Goal: Task Accomplishment & Management: Use online tool/utility

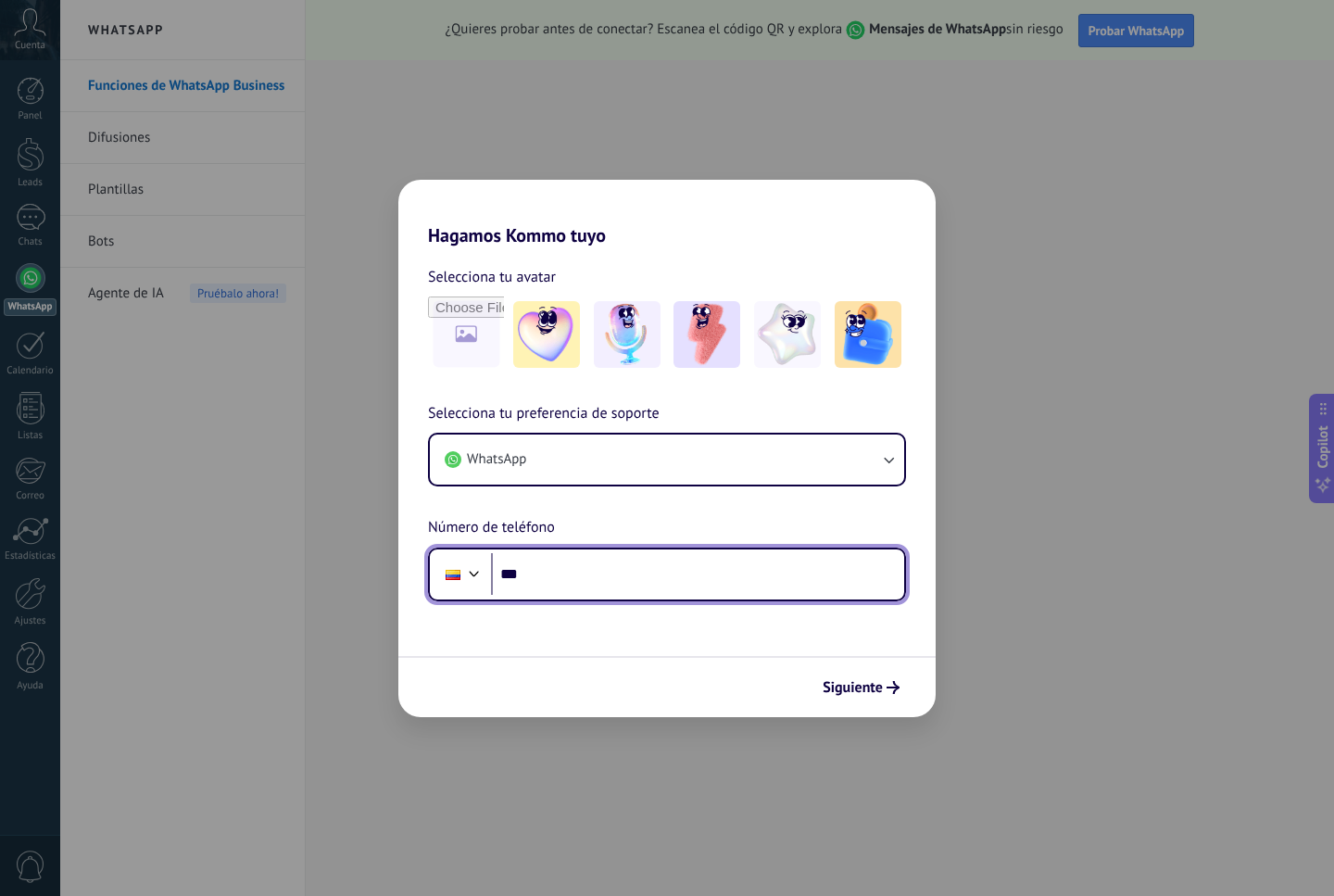
click at [700, 585] on input "***" at bounding box center [698, 574] width 413 height 43
type input "**********"
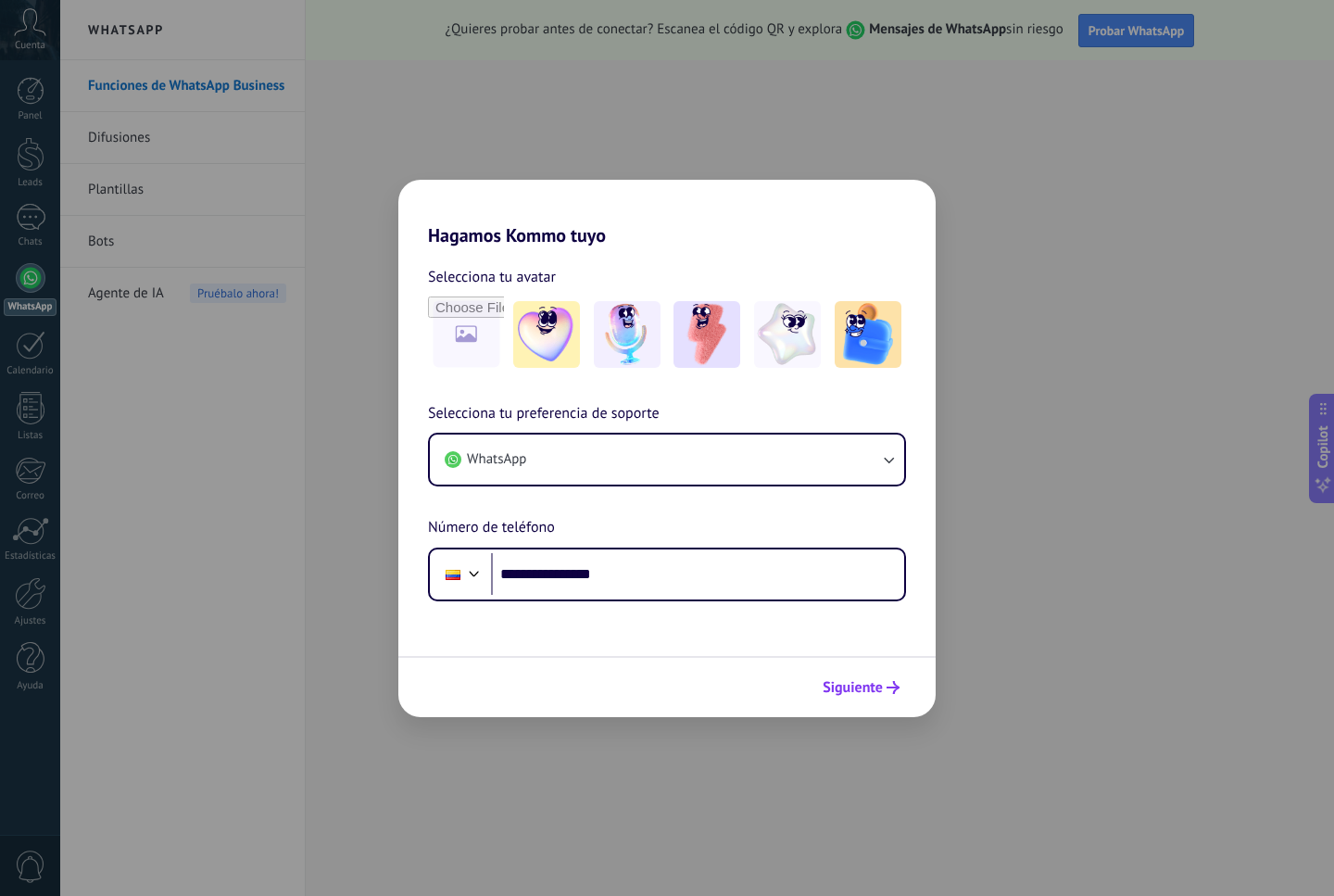
click at [875, 673] on button "Siguiente" at bounding box center [861, 687] width 94 height 31
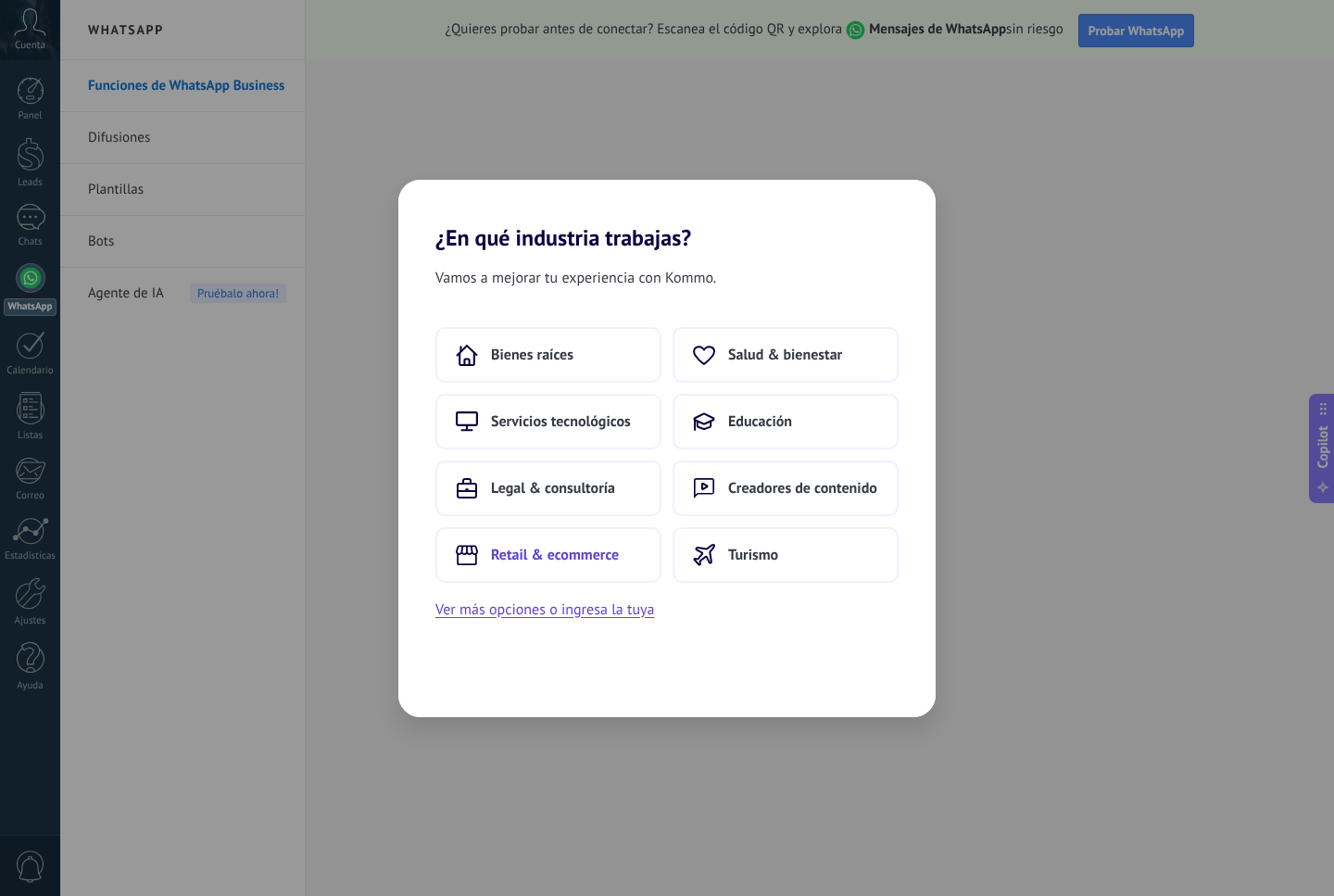
click at [553, 560] on span "Retail & ecommerce" at bounding box center [555, 556] width 128 height 19
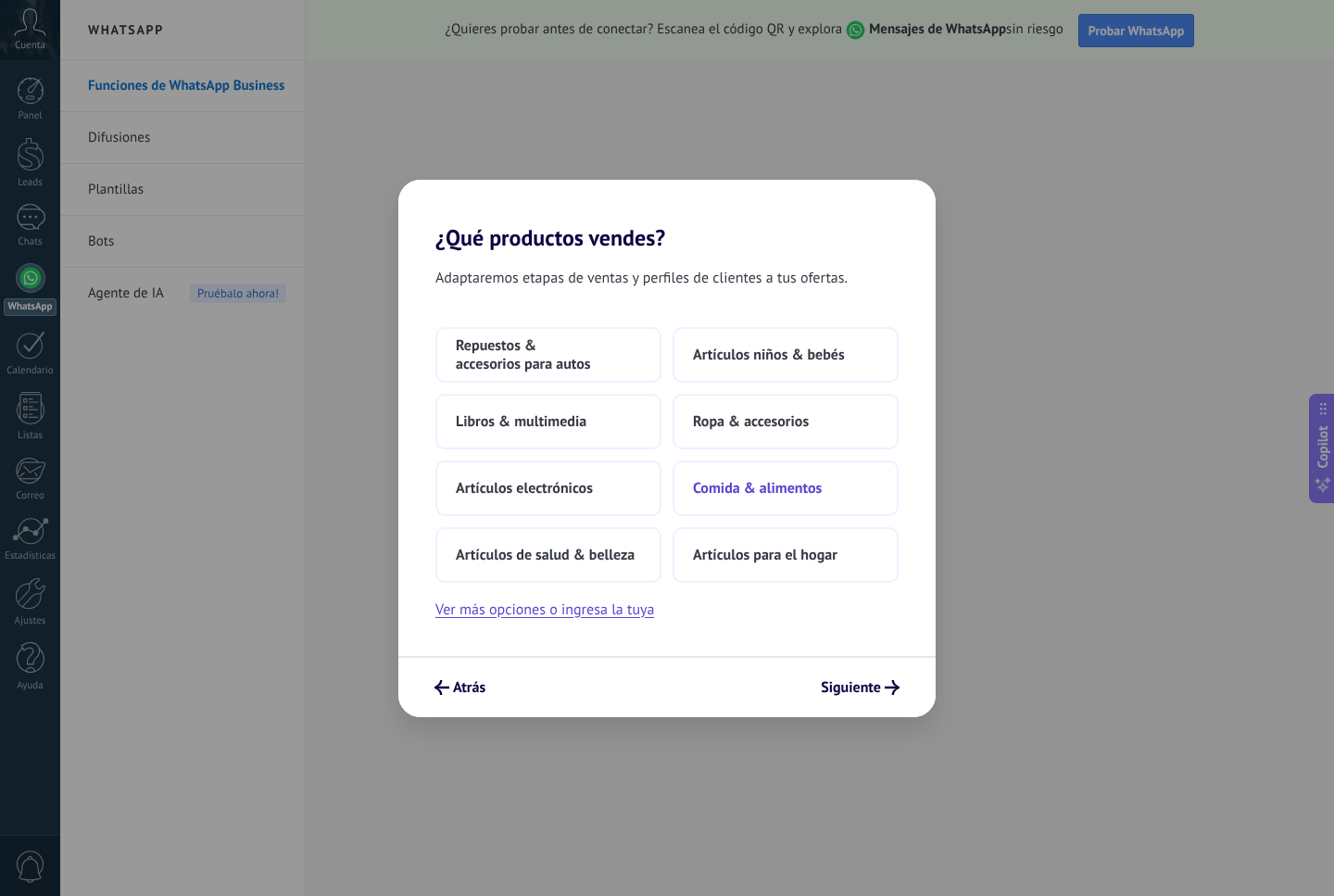
click at [813, 494] on span "Comida & alimentos" at bounding box center [758, 488] width 129 height 19
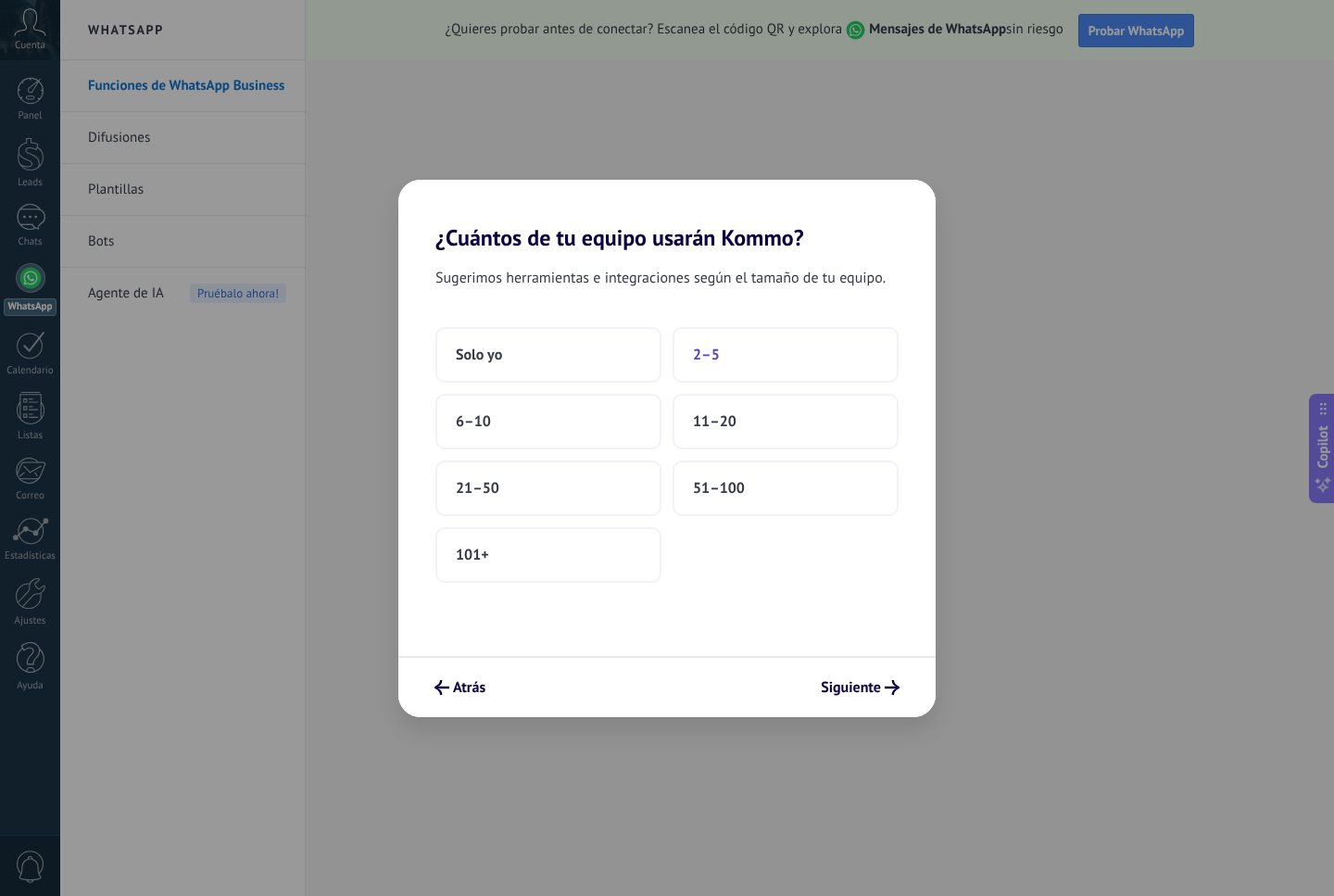
click at [717, 349] on span "2–5" at bounding box center [706, 356] width 27 height 19
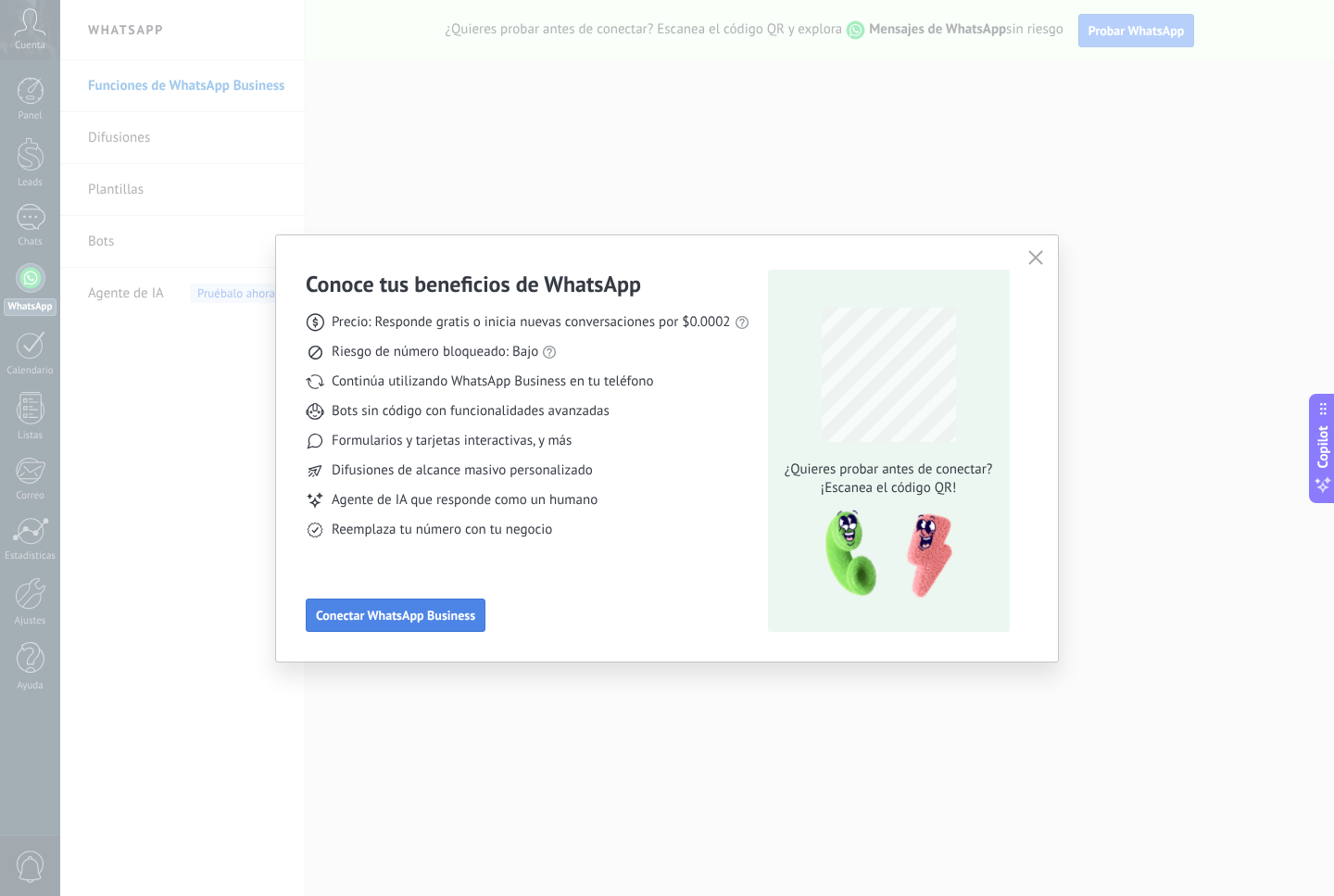
click at [411, 611] on span "Conectar WhatsApp Business" at bounding box center [395, 615] width 159 height 13
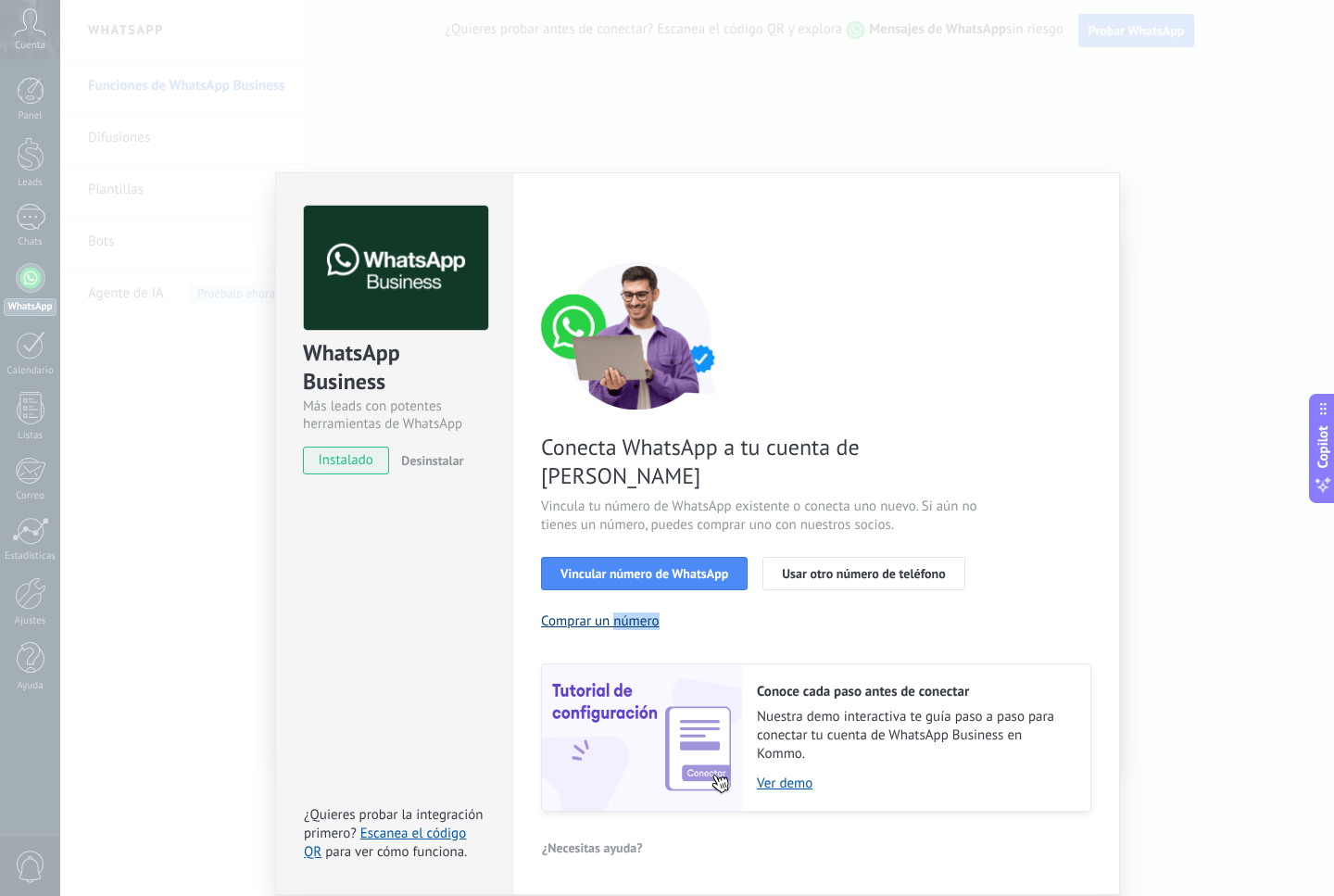
click at [592, 613] on button "Comprar un número" at bounding box center [600, 621] width 119 height 18
click at [703, 567] on span "Vincular número de WhatsApp" at bounding box center [644, 574] width 168 height 13
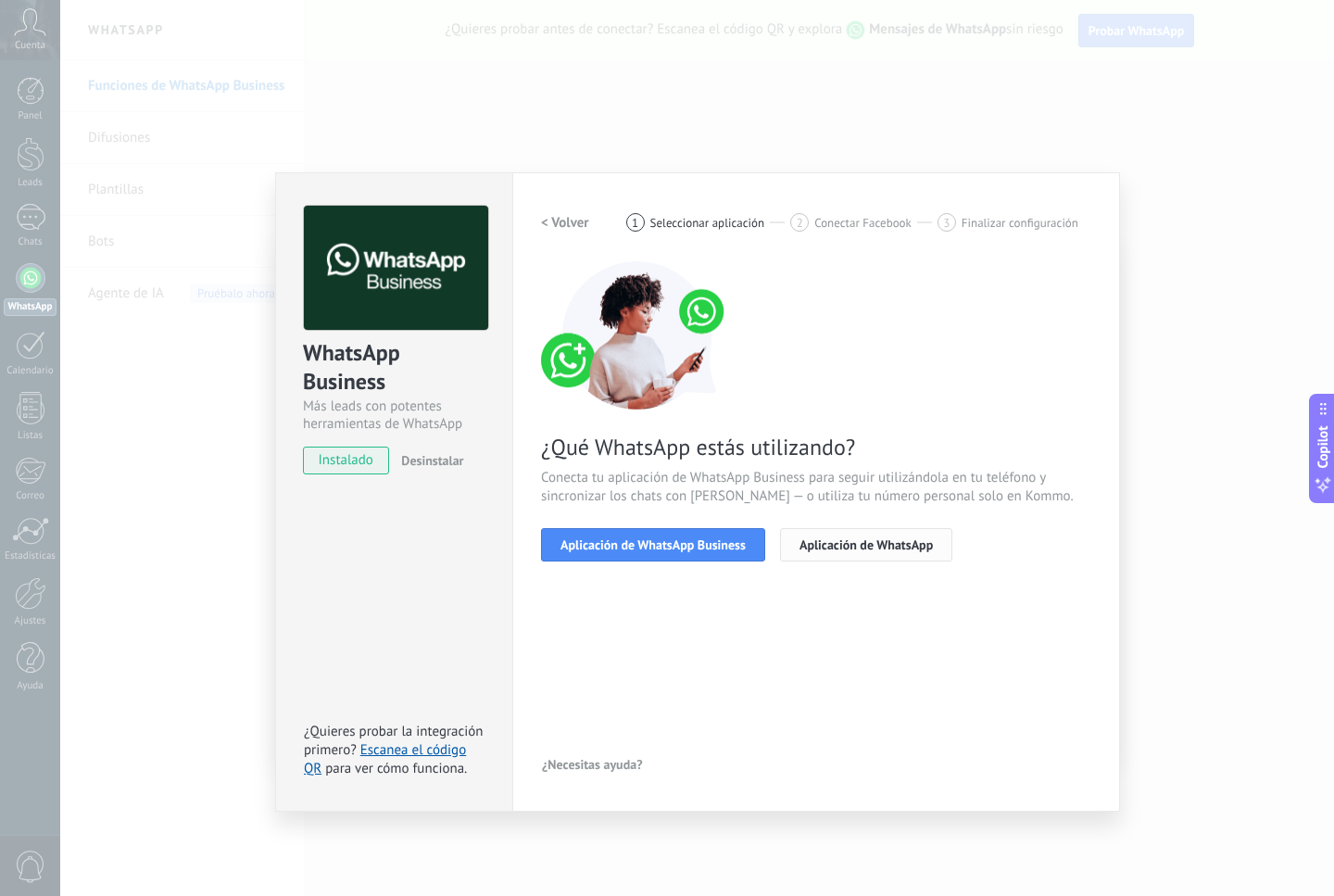
click at [870, 542] on span "Aplicación de WhatsApp" at bounding box center [866, 545] width 134 height 13
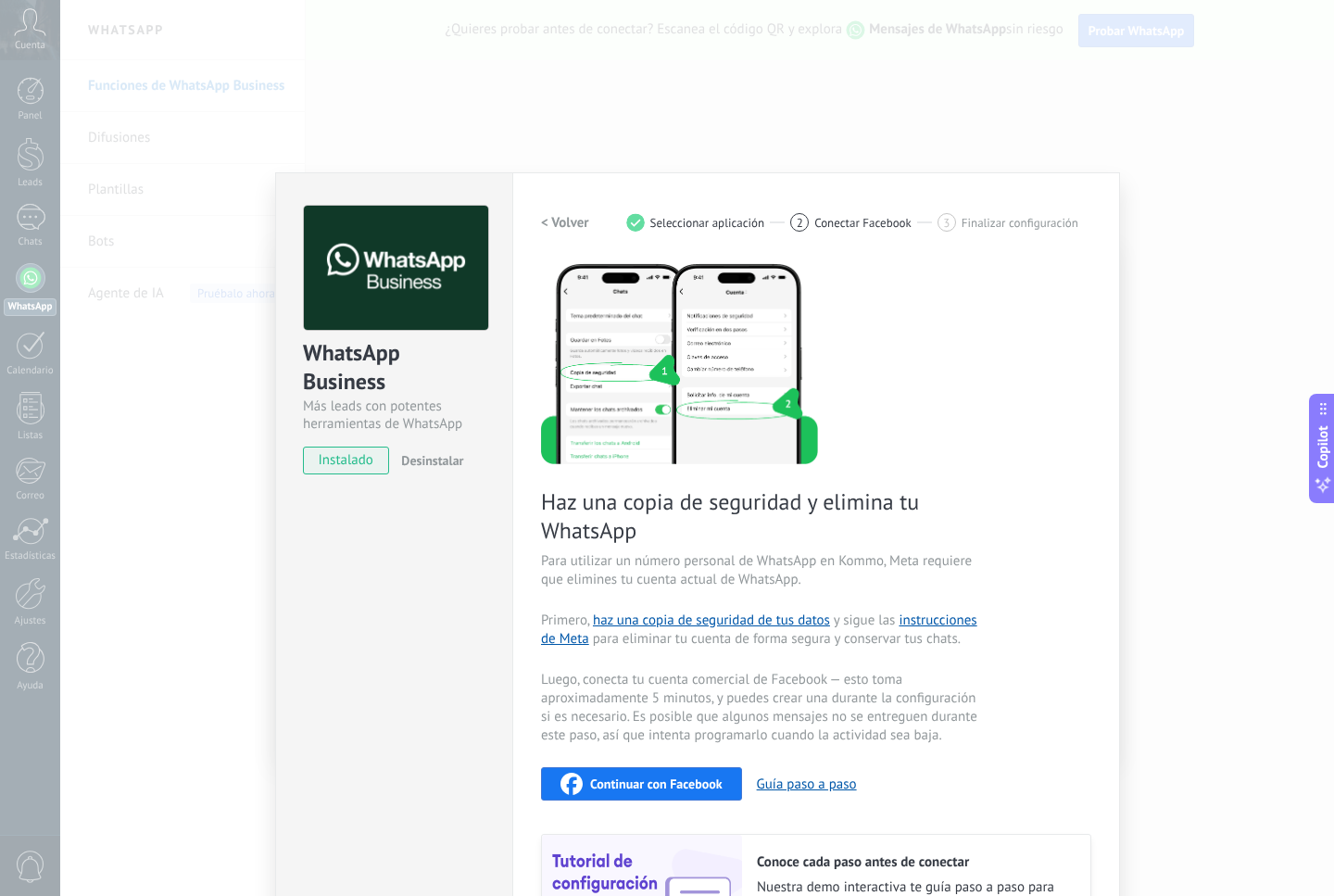
click at [557, 222] on h2 "< Volver" at bounding box center [565, 223] width 48 height 18
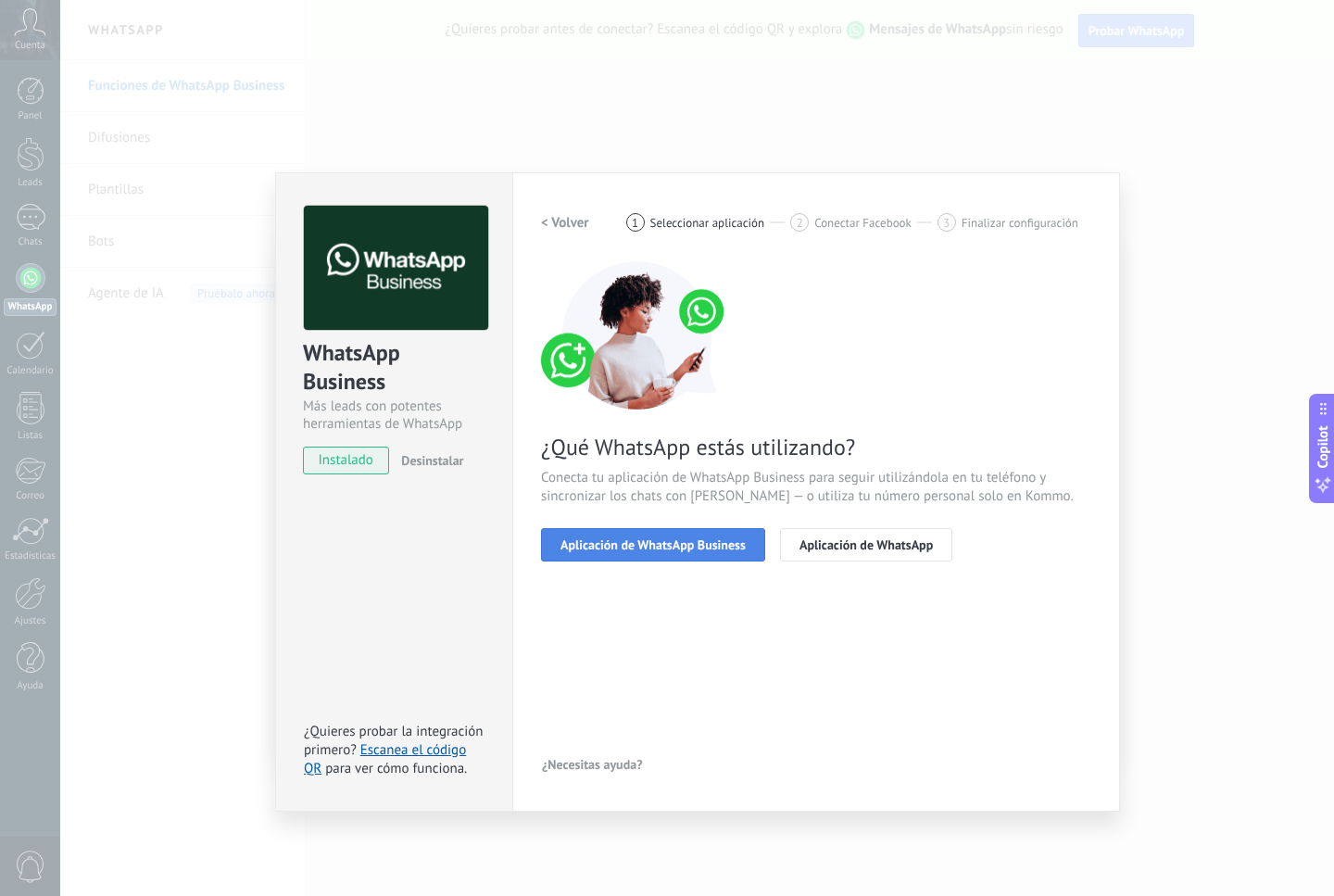
click at [720, 547] on span "Aplicación de WhatsApp Business" at bounding box center [652, 545] width 185 height 13
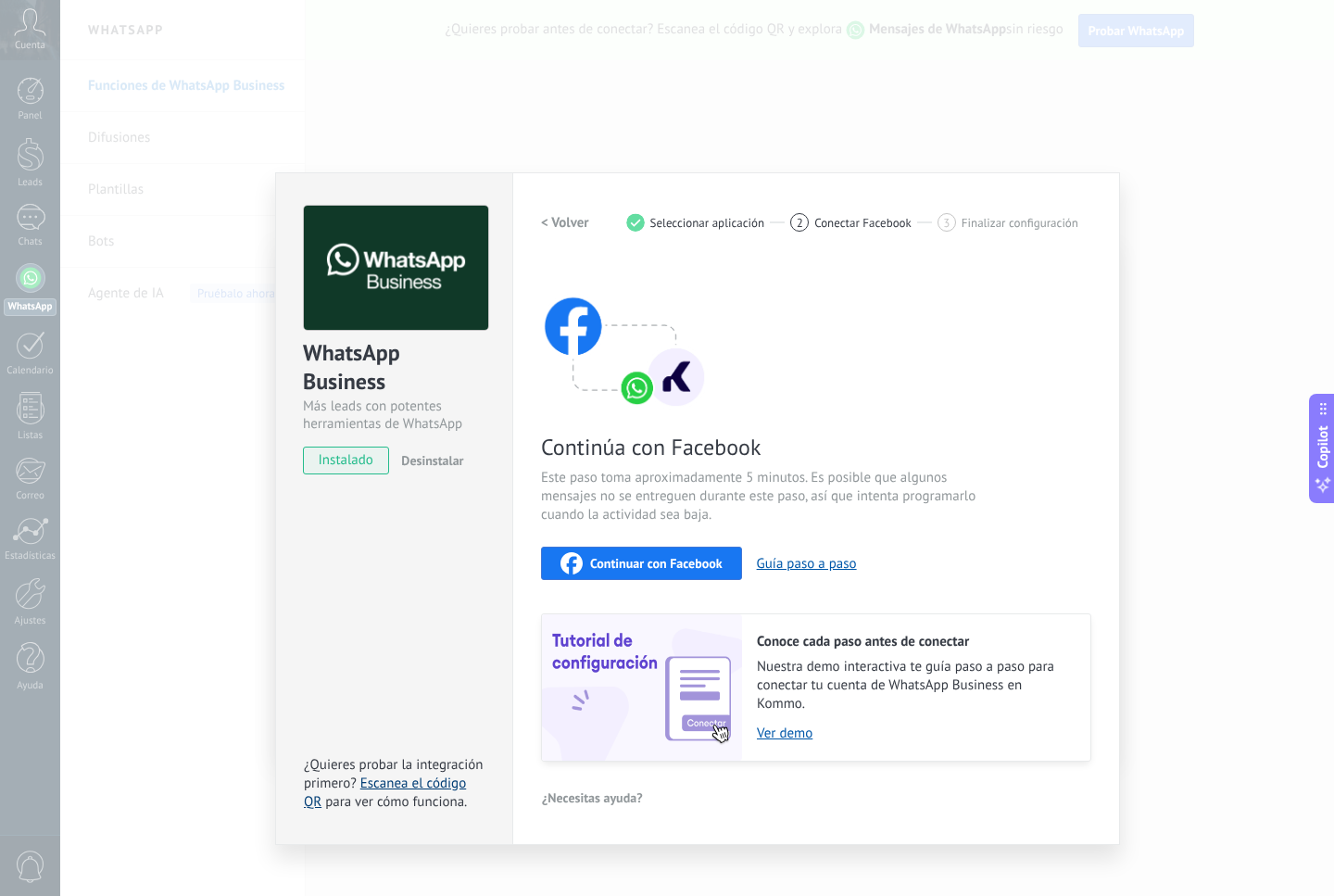
click at [426, 783] on link "Escanea el código QR" at bounding box center [385, 793] width 162 height 36
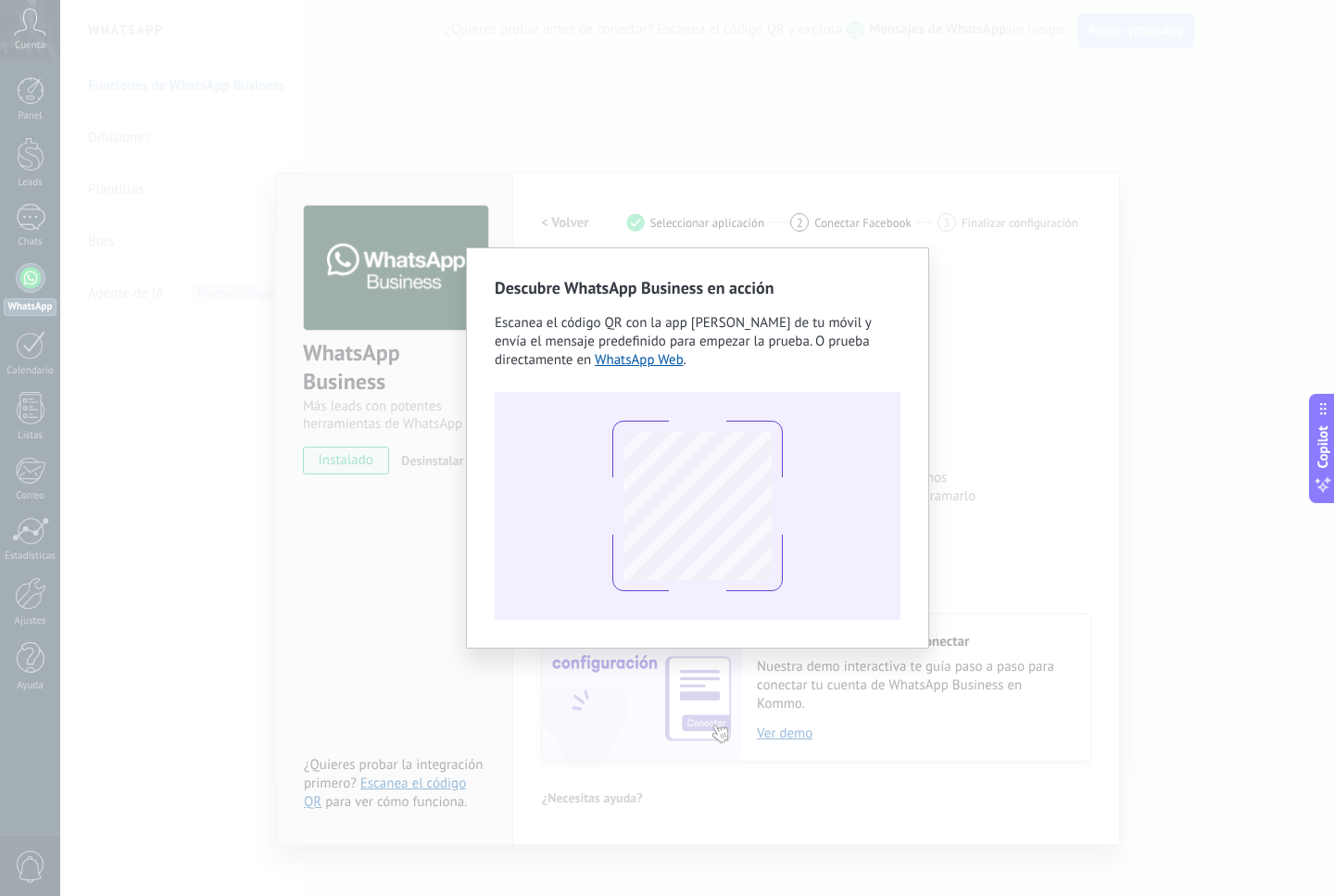
click at [1069, 584] on div "Descubre WhatsApp Business en acción Escanea el código QR con la app [PERSON_NA…" at bounding box center [698, 448] width 1274 height 896
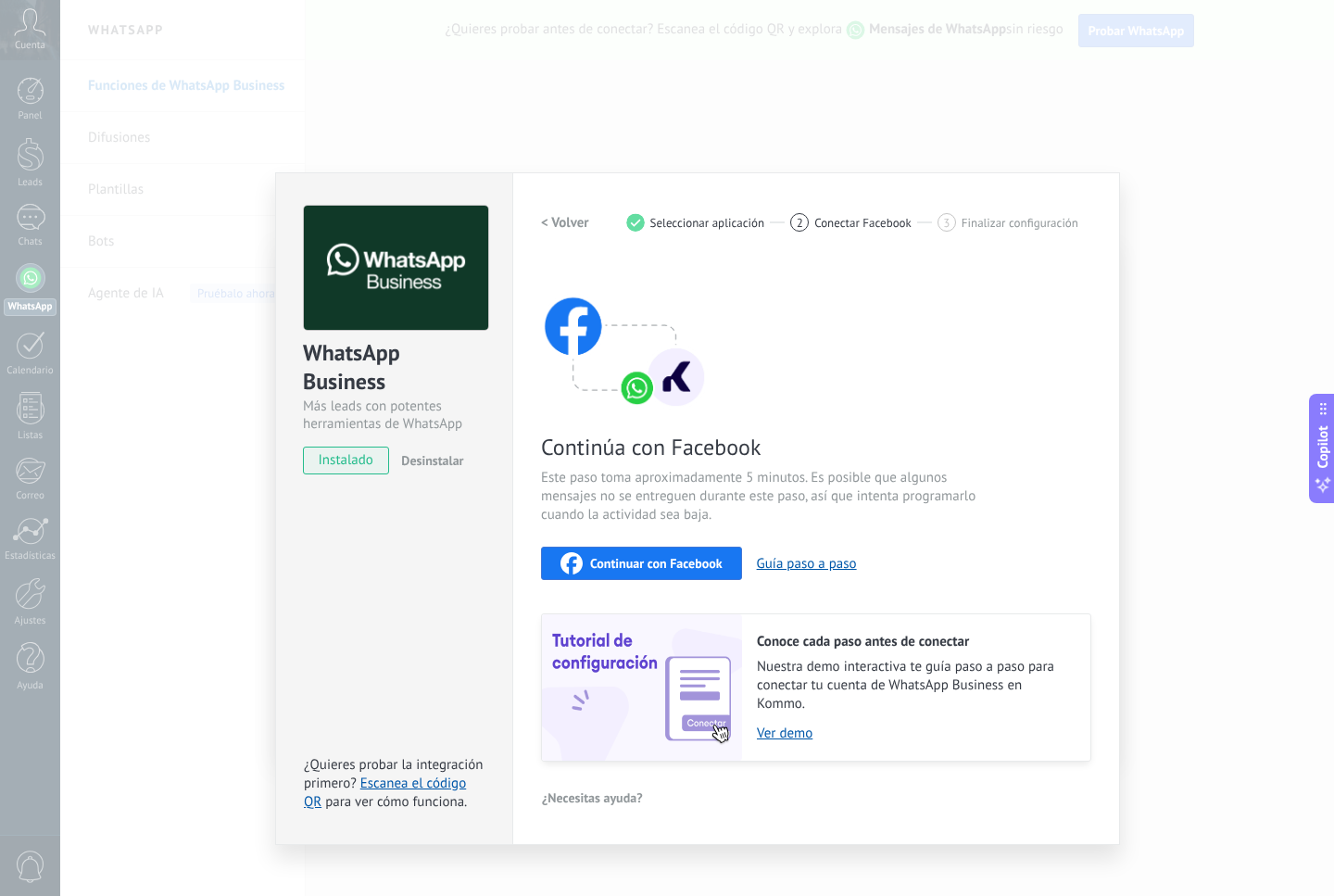
click at [651, 558] on span "Continuar con Facebook" at bounding box center [657, 563] width 133 height 13
click at [694, 567] on span "Continuar con Facebook" at bounding box center [657, 563] width 133 height 13
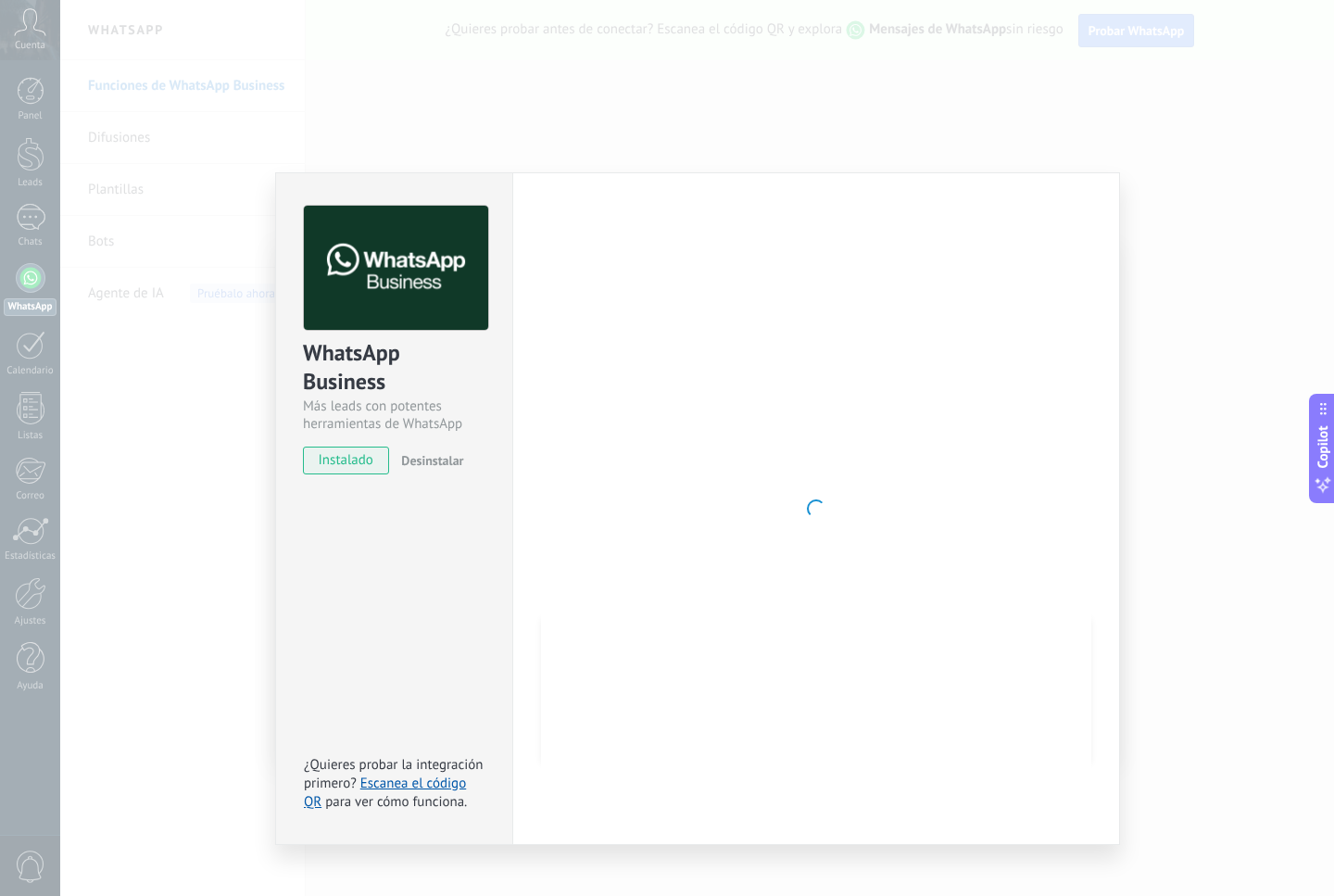
click at [788, 312] on div at bounding box center [816, 508] width 551 height 606
click at [933, 398] on div at bounding box center [816, 508] width 551 height 606
